Goal: Task Accomplishment & Management: Use online tool/utility

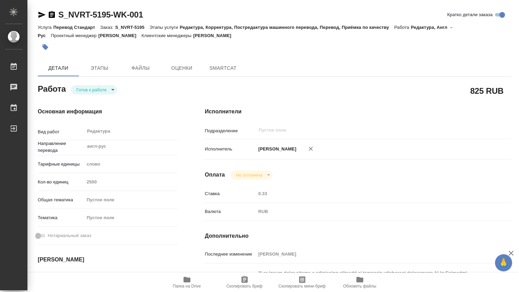
type textarea "x"
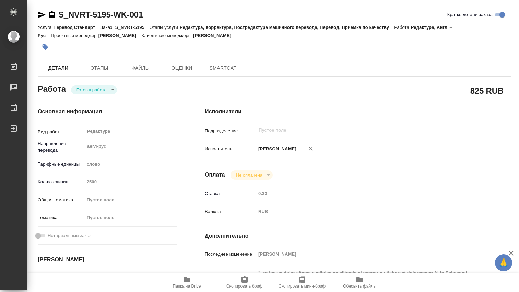
type textarea "x"
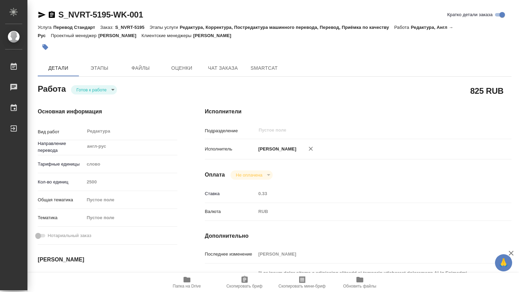
type textarea "x"
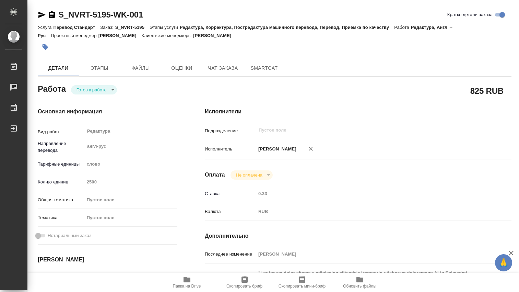
type textarea "x"
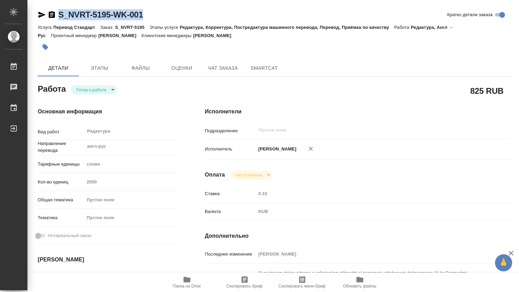
drag, startPoint x: 161, startPoint y: 14, endPoint x: 61, endPoint y: 9, distance: 100.3
copy link "S_NVRT-5195-WK-001"
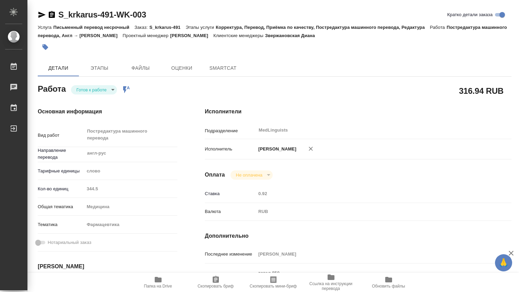
type textarea "x"
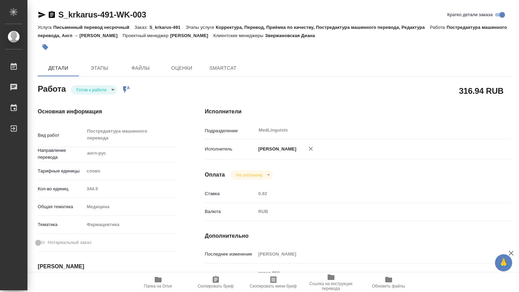
type textarea "x"
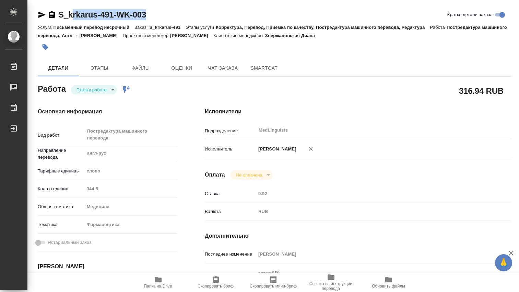
type textarea "x"
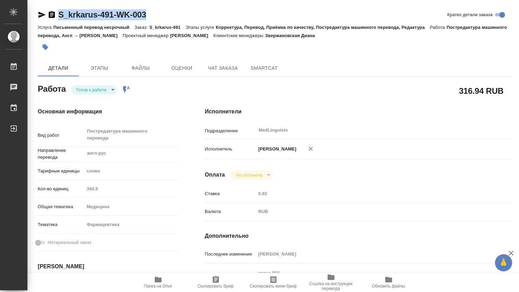
drag, startPoint x: 156, startPoint y: 13, endPoint x: 56, endPoint y: 12, distance: 99.9
click at [56, 12] on div "S_krkarus-491-WK-003 [PERSON_NAME] детали заказа" at bounding box center [275, 14] width 474 height 11
type textarea "x"
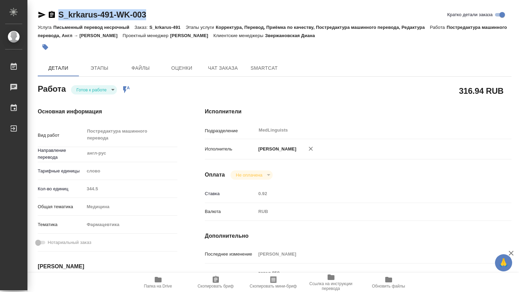
type textarea "x"
copy link "S_krkarus-491-WK-003"
